Goal: Task Accomplishment & Management: Manage account settings

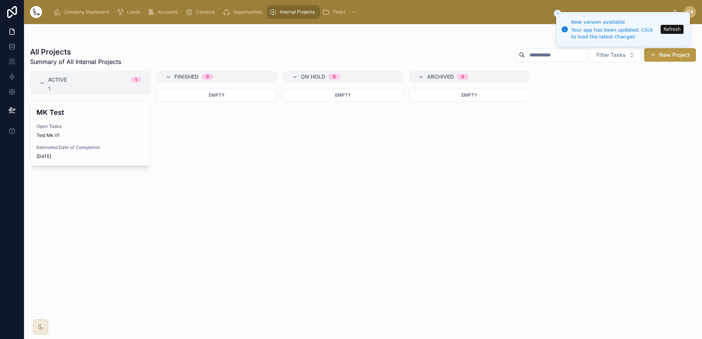
click at [138, 13] on span "Leads" at bounding box center [133, 12] width 13 height 6
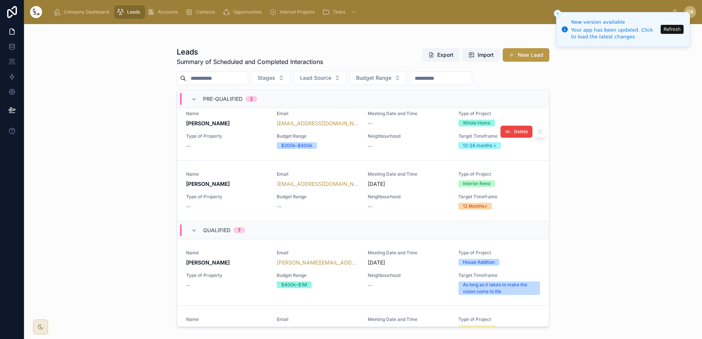
scroll to position [9, 0]
click at [236, 186] on span "[PERSON_NAME]" at bounding box center [227, 183] width 82 height 8
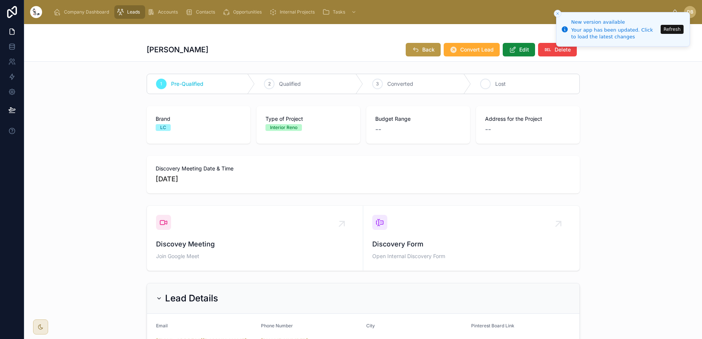
click at [489, 84] on div "4" at bounding box center [485, 84] width 11 height 11
click at [422, 54] on button "Back" at bounding box center [423, 50] width 35 height 14
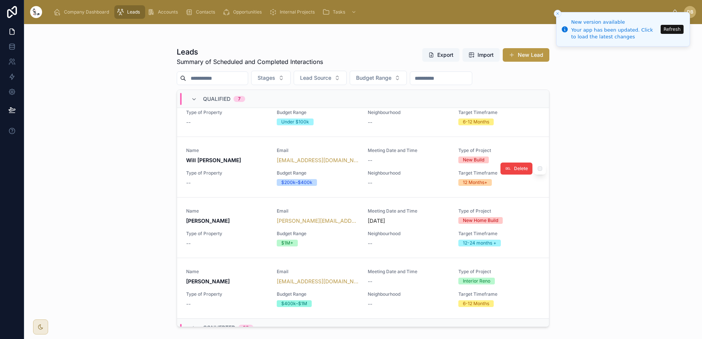
click at [240, 174] on span "Type of Property" at bounding box center [227, 173] width 82 height 6
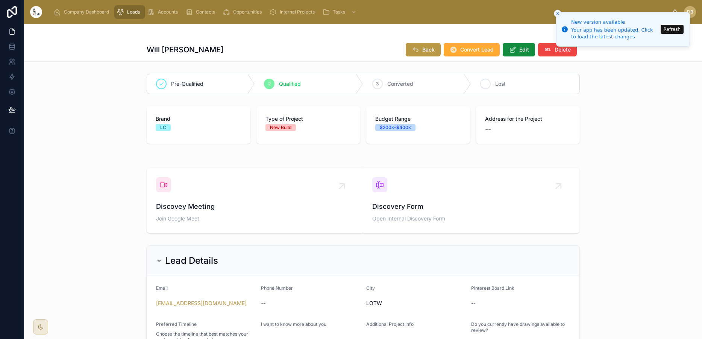
click at [480, 84] on div "4" at bounding box center [485, 84] width 11 height 11
click at [429, 48] on span "Back" at bounding box center [428, 50] width 12 height 8
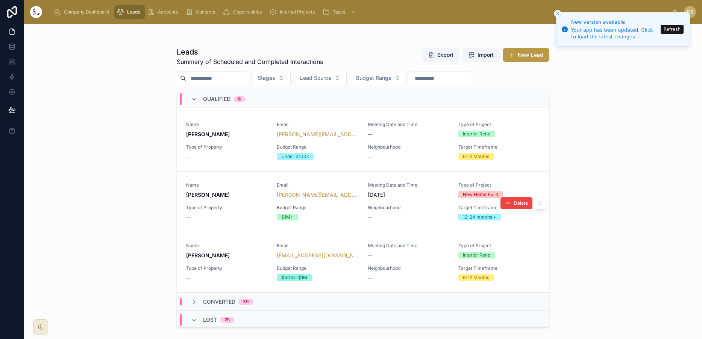
scroll to position [336, 0]
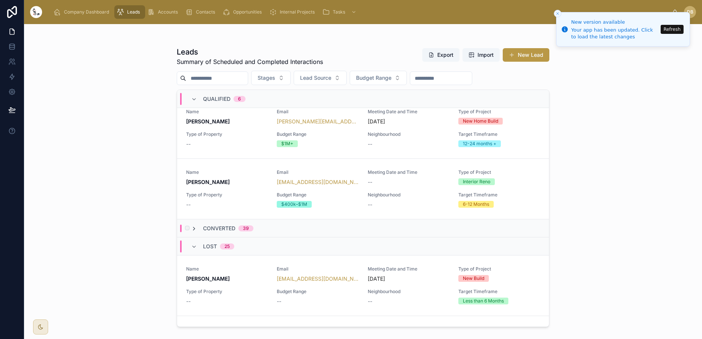
click at [194, 228] on icon at bounding box center [194, 229] width 6 height 6
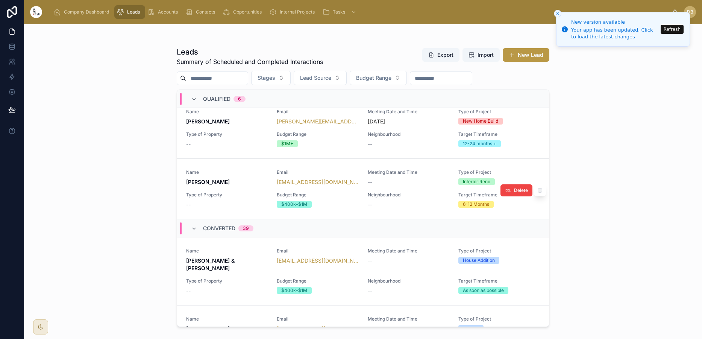
scroll to position [0, 0]
click at [251, 190] on div "Name [PERSON_NAME] Email [EMAIL_ADDRESS][DOMAIN_NAME] Meeting Date and Time -- …" at bounding box center [363, 188] width 354 height 39
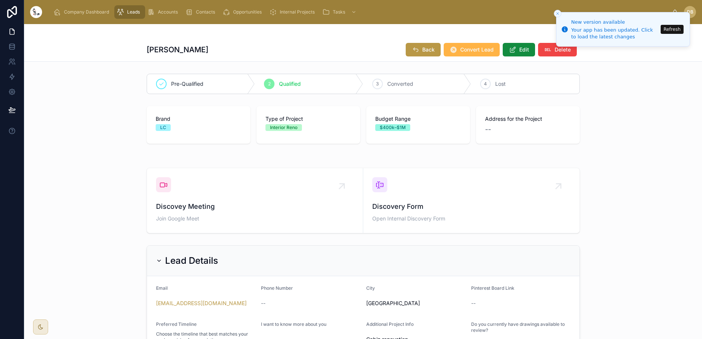
click at [463, 54] on button "Convert Lead" at bounding box center [472, 50] width 56 height 14
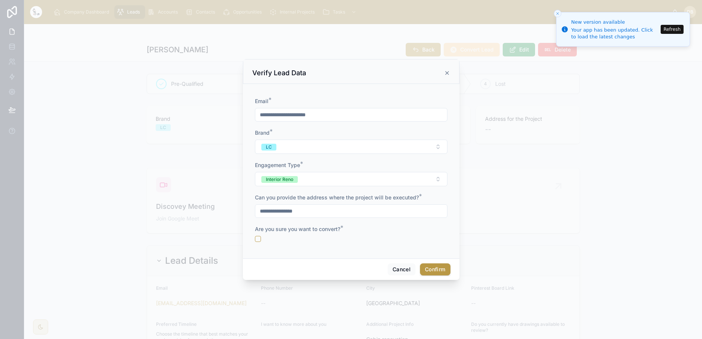
type input "**********"
click at [258, 238] on button "button" at bounding box center [258, 239] width 6 height 6
click at [428, 270] on button "Confirm" at bounding box center [435, 269] width 30 height 12
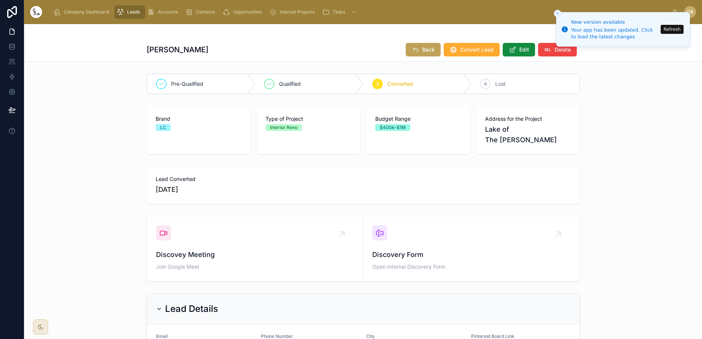
click at [419, 50] on button "Back" at bounding box center [423, 50] width 35 height 14
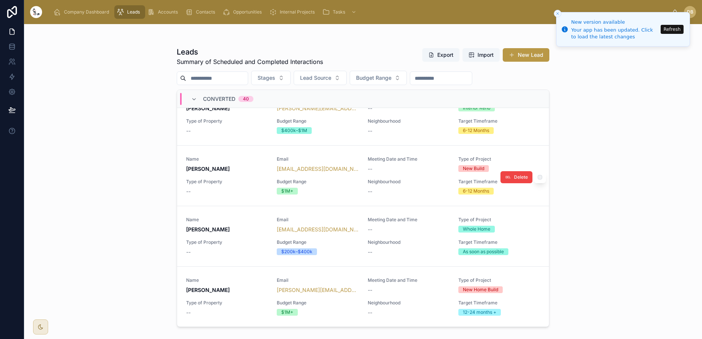
scroll to position [1128, 0]
click at [247, 182] on link "Name [PERSON_NAME] Email [EMAIL_ADDRESS][DOMAIN_NAME] Meeting Date and Time -- …" at bounding box center [363, 175] width 372 height 61
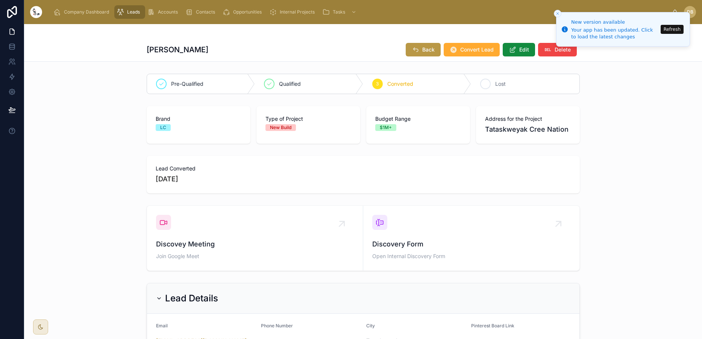
click at [487, 83] on icon at bounding box center [485, 84] width 4 height 3
click at [422, 51] on span "Back" at bounding box center [428, 50] width 12 height 8
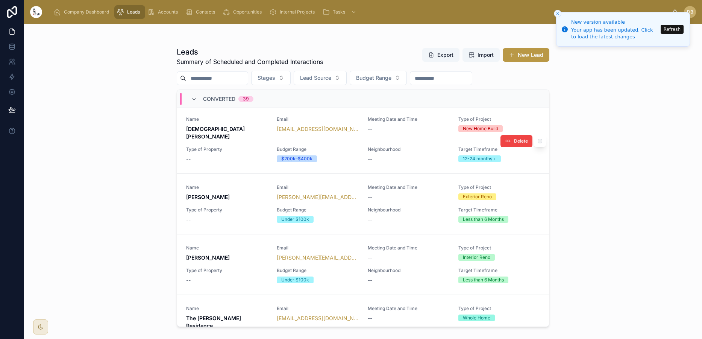
scroll to position [1765, 0]
click at [249, 154] on div "--" at bounding box center [227, 158] width 82 height 8
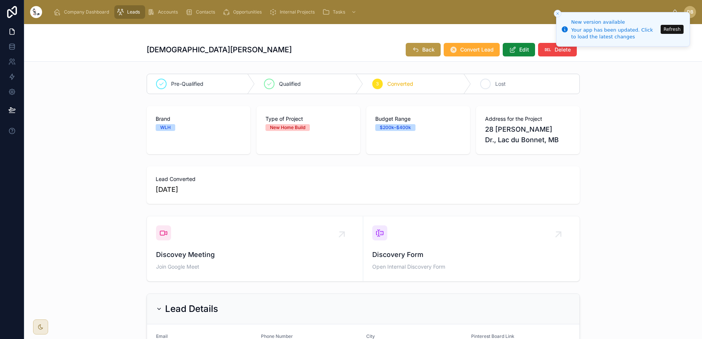
click at [488, 83] on icon at bounding box center [485, 84] width 6 height 6
click at [428, 56] on button "Back" at bounding box center [423, 50] width 35 height 14
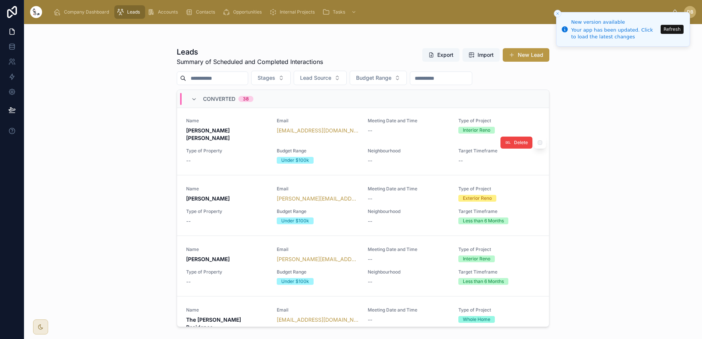
scroll to position [1692, 0]
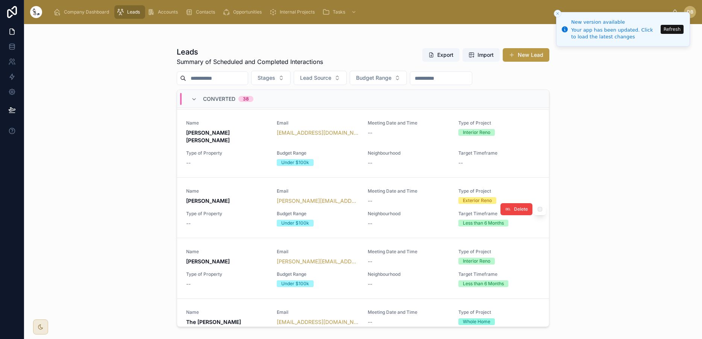
click at [230, 197] on span "[PERSON_NAME]" at bounding box center [227, 201] width 82 height 8
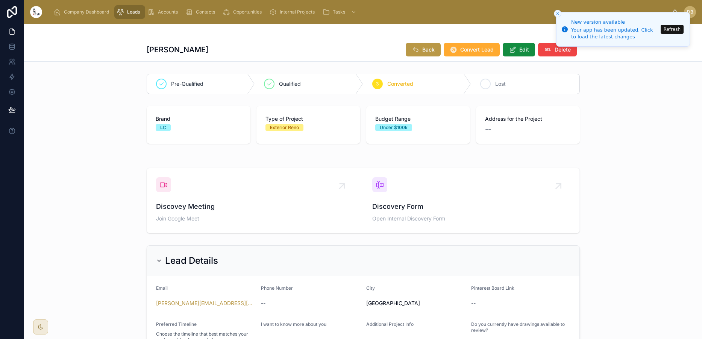
click at [484, 82] on icon at bounding box center [485, 84] width 6 height 6
click at [422, 51] on span "Back" at bounding box center [428, 50] width 12 height 8
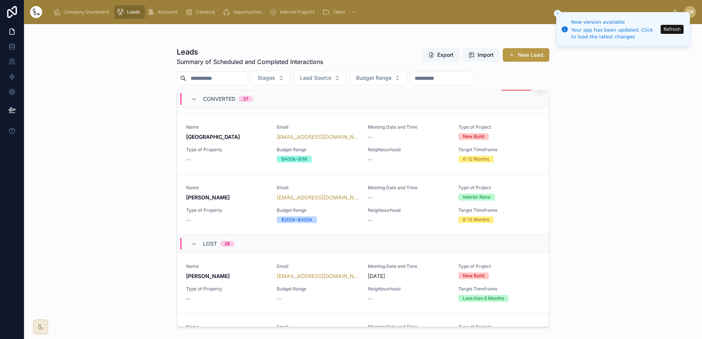
scroll to position [2566, 0]
click at [194, 240] on icon at bounding box center [194, 243] width 6 height 6
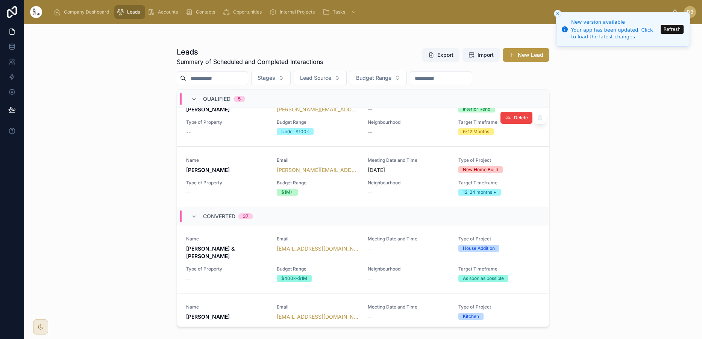
scroll to position [288, 0]
click at [193, 215] on icon at bounding box center [194, 216] width 6 height 6
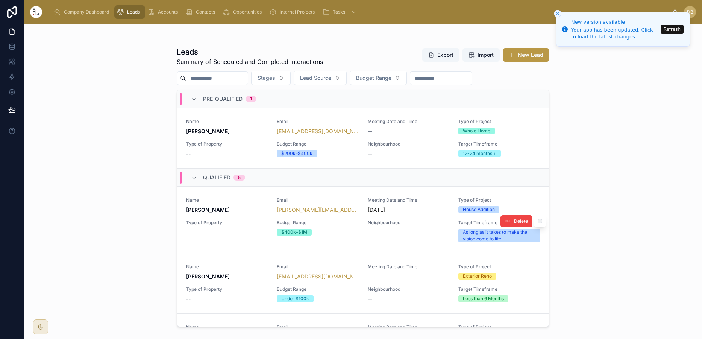
scroll to position [0, 0]
